Goal: Task Accomplishment & Management: Manage account settings

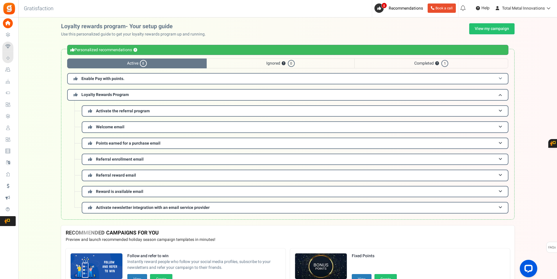
click at [500, 77] on span at bounding box center [499, 78] width 3 height 4
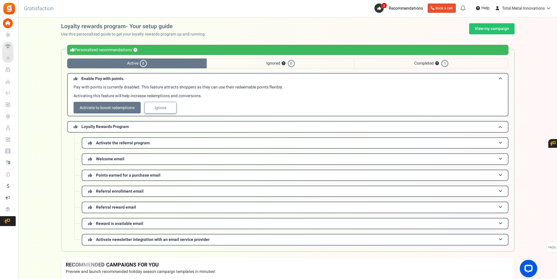
click at [167, 108] on link "Ignore" at bounding box center [160, 108] width 32 height 12
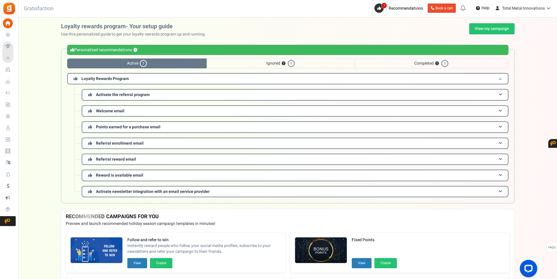
click at [500, 78] on span at bounding box center [499, 78] width 3 height 4
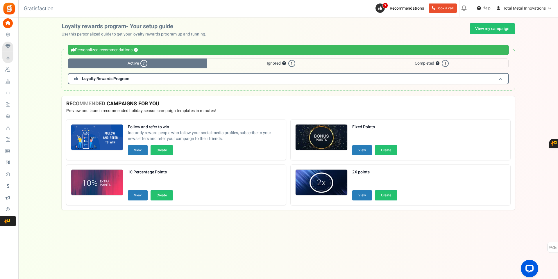
click at [502, 79] on h3 "Loyalty Rewards Program" at bounding box center [288, 78] width 441 height 11
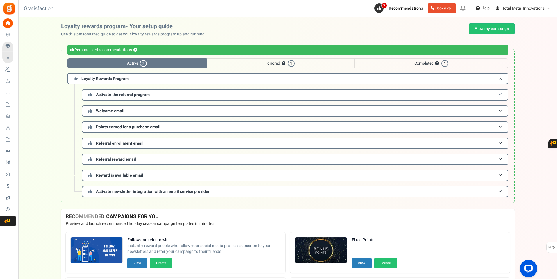
click at [165, 94] on h3 "Activate the referral program" at bounding box center [295, 94] width 427 height 11
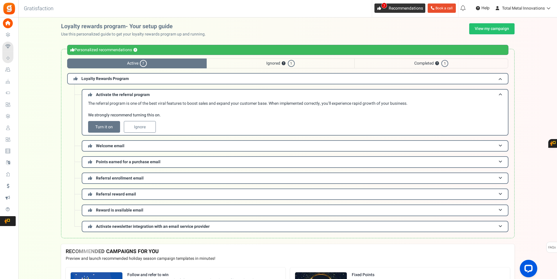
click at [378, 9] on icon at bounding box center [379, 8] width 4 height 4
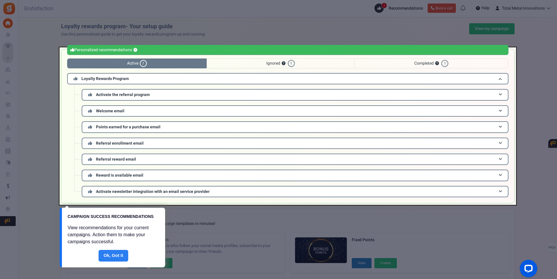
click at [113, 256] on link "Done" at bounding box center [114, 256] width 30 height 12
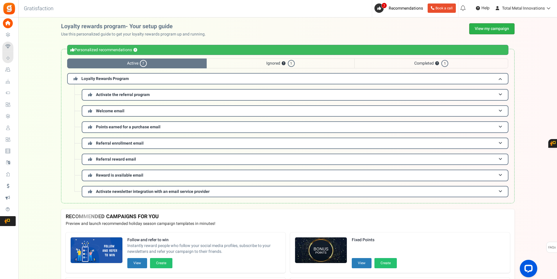
click at [485, 29] on link "View my campaign" at bounding box center [491, 28] width 45 height 11
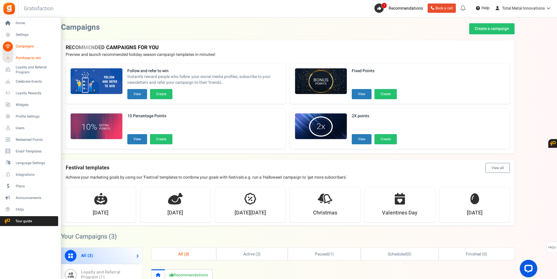
click at [28, 57] on span "Purchase to win" at bounding box center [36, 58] width 41 height 5
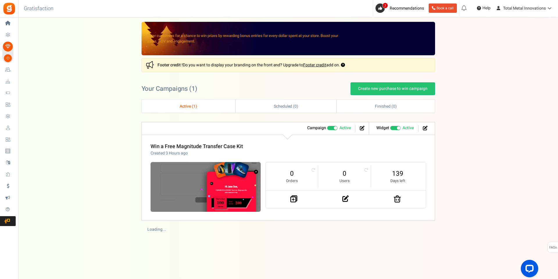
click at [189, 103] on link "Active ( 1 )" at bounding box center [188, 106] width 93 height 13
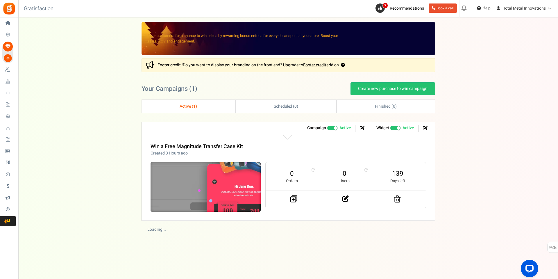
click at [192, 182] on img at bounding box center [205, 187] width 165 height 74
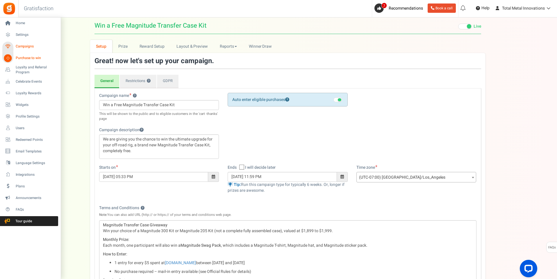
click at [27, 46] on span "Campaigns" at bounding box center [36, 46] width 41 height 5
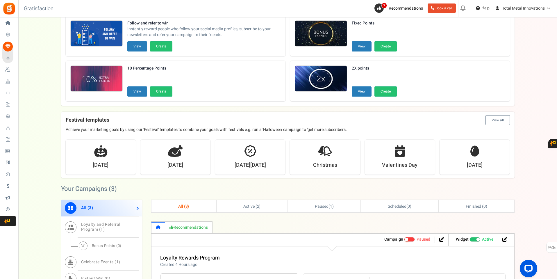
scroll to position [58, 0]
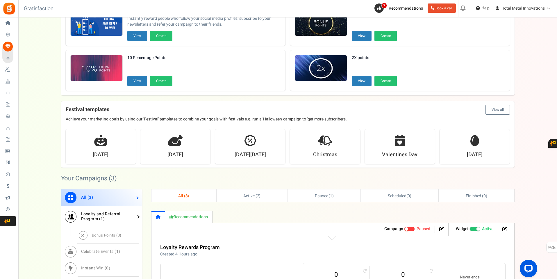
click at [101, 212] on span "Loyalty and Referral Program ( 1 )" at bounding box center [100, 216] width 39 height 11
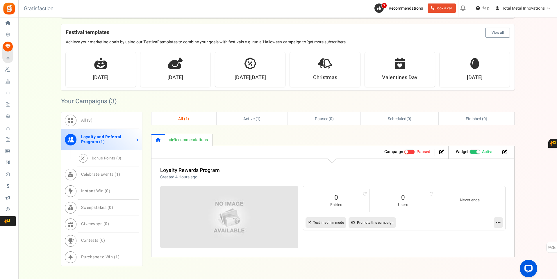
scroll to position [145, 0]
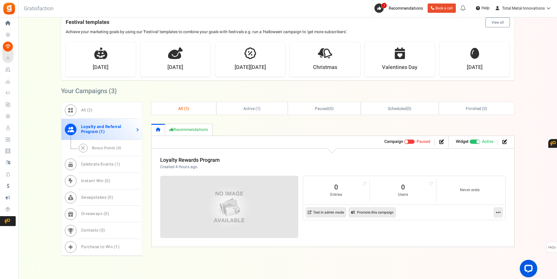
click at [472, 142] on span "Recommended: TURN ON" at bounding box center [474, 141] width 11 height 5
click at [469, 142] on input "Recommended: TURN ON Active Paused" at bounding box center [469, 142] width 0 height 4
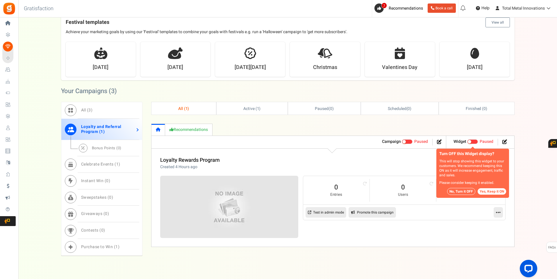
click at [489, 191] on button "Yes, Keep it ON" at bounding box center [491, 191] width 28 height 6
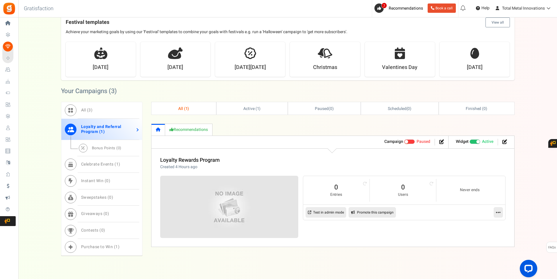
click at [475, 141] on span "Recommended: TURN ON" at bounding box center [474, 141] width 11 height 5
click at [469, 141] on input "Recommended: TURN ON Active Paused" at bounding box center [469, 142] width 0 height 4
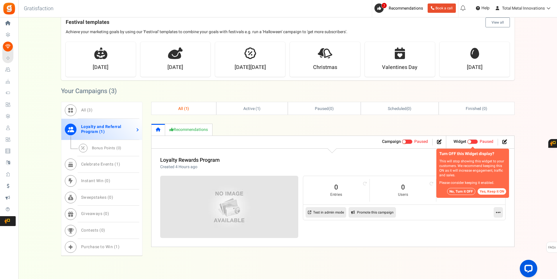
click at [460, 190] on button "No, Turn it OFF" at bounding box center [461, 191] width 28 height 7
